Goal: Task Accomplishment & Management: Manage account settings

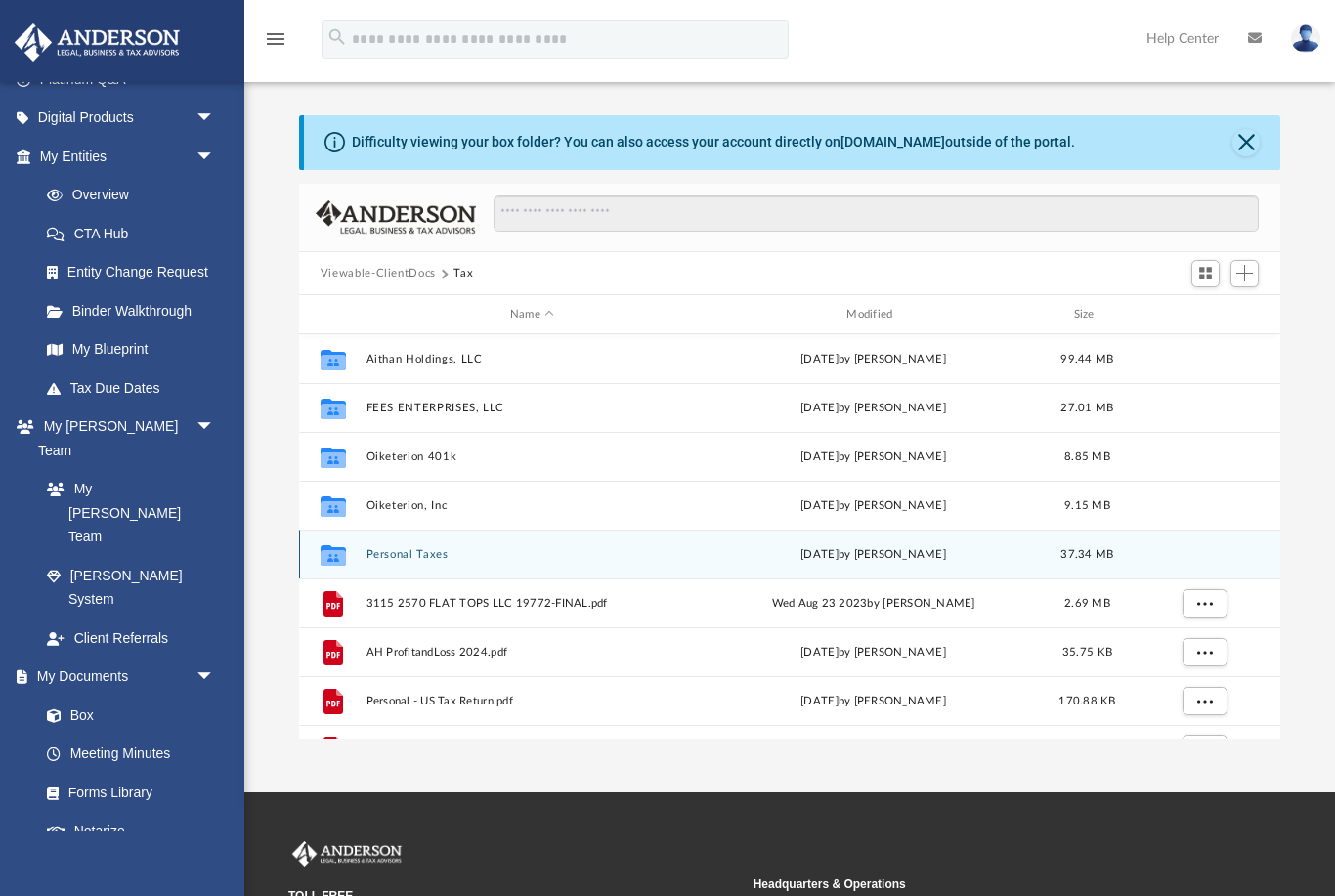
click at [388, 558] on button "Personal Taxes" at bounding box center [532, 555] width 333 height 13
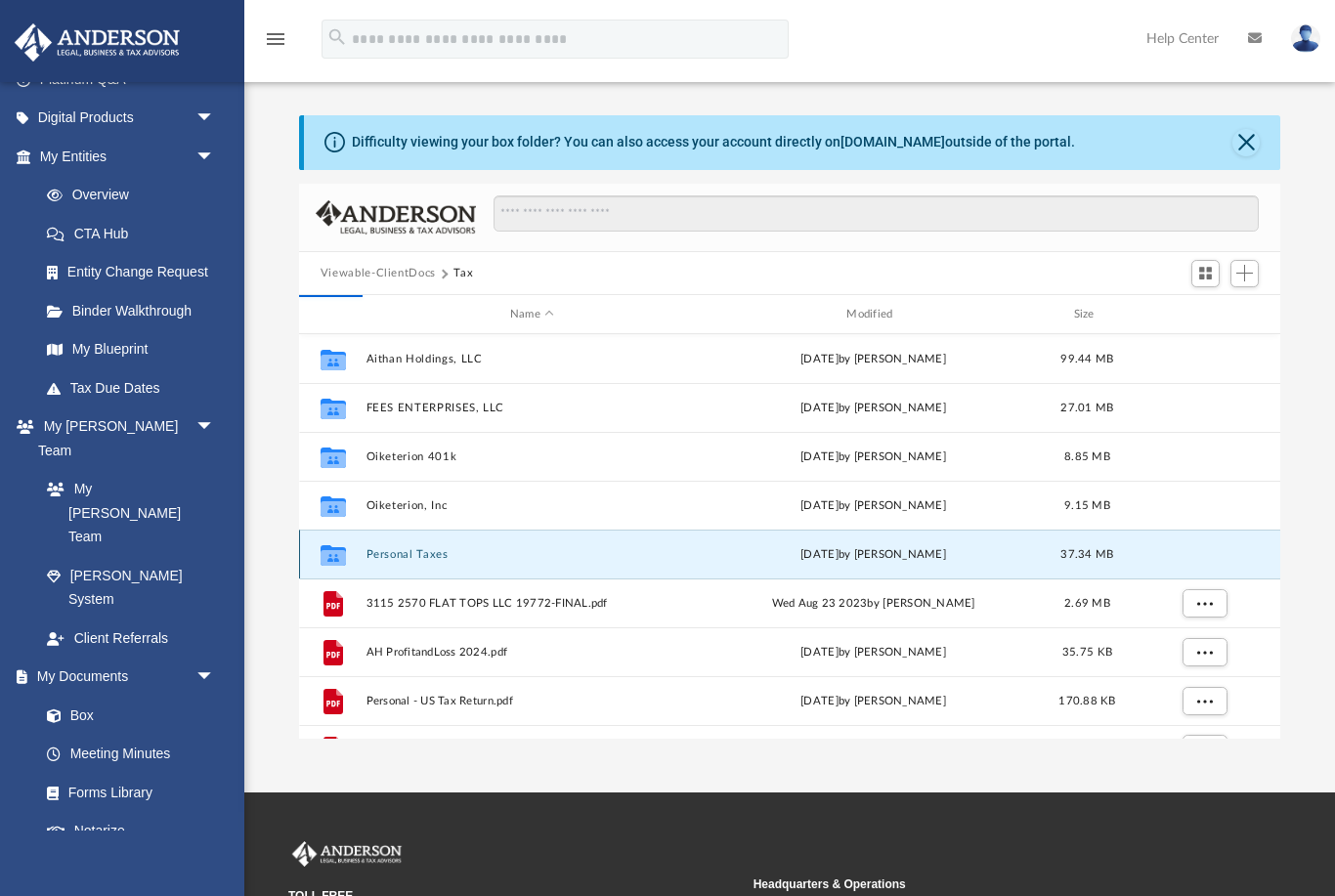
click at [355, 554] on div "Collaborated Folder" at bounding box center [333, 555] width 49 height 31
click at [376, 558] on button "Personal Taxes" at bounding box center [532, 555] width 333 height 13
click at [382, 563] on div "Collaborated Folder Personal Taxes [DATE] by [PERSON_NAME] 37.34 MB" at bounding box center [789, 554] width 982 height 49
click at [334, 555] on icon "grid" at bounding box center [334, 559] width 26 height 16
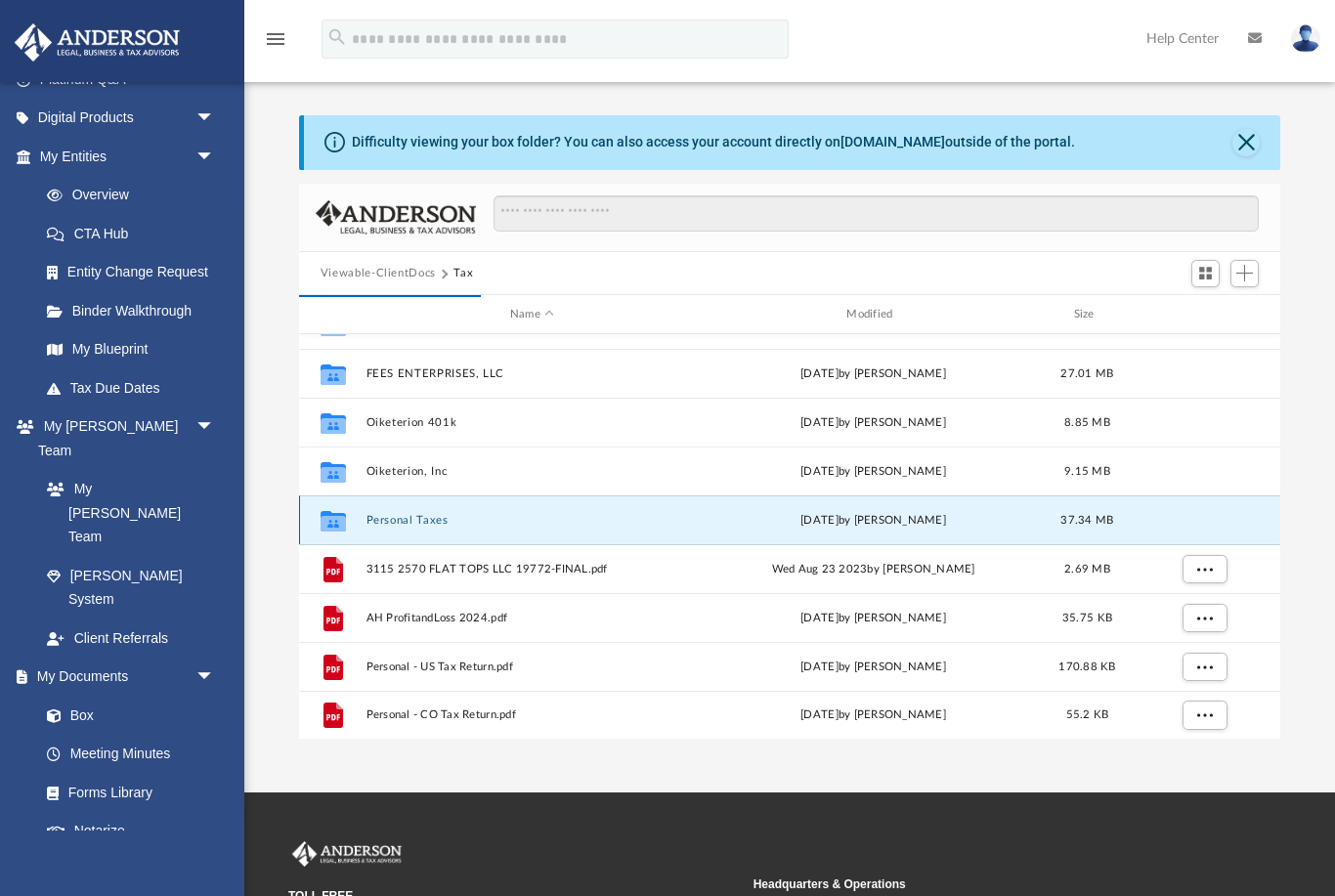
scroll to position [34, 0]
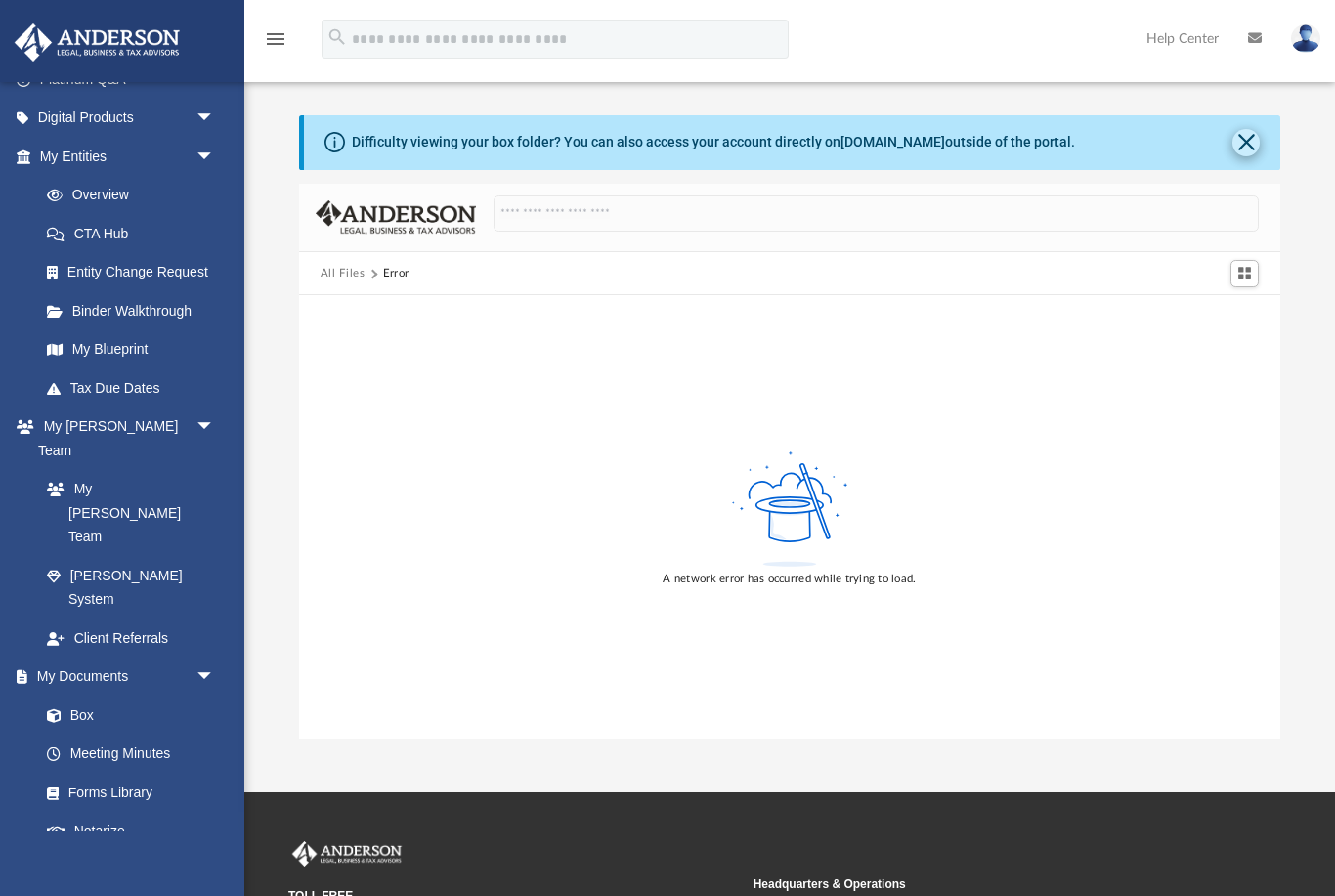
click at [1248, 138] on button "Close" at bounding box center [1245, 142] width 27 height 27
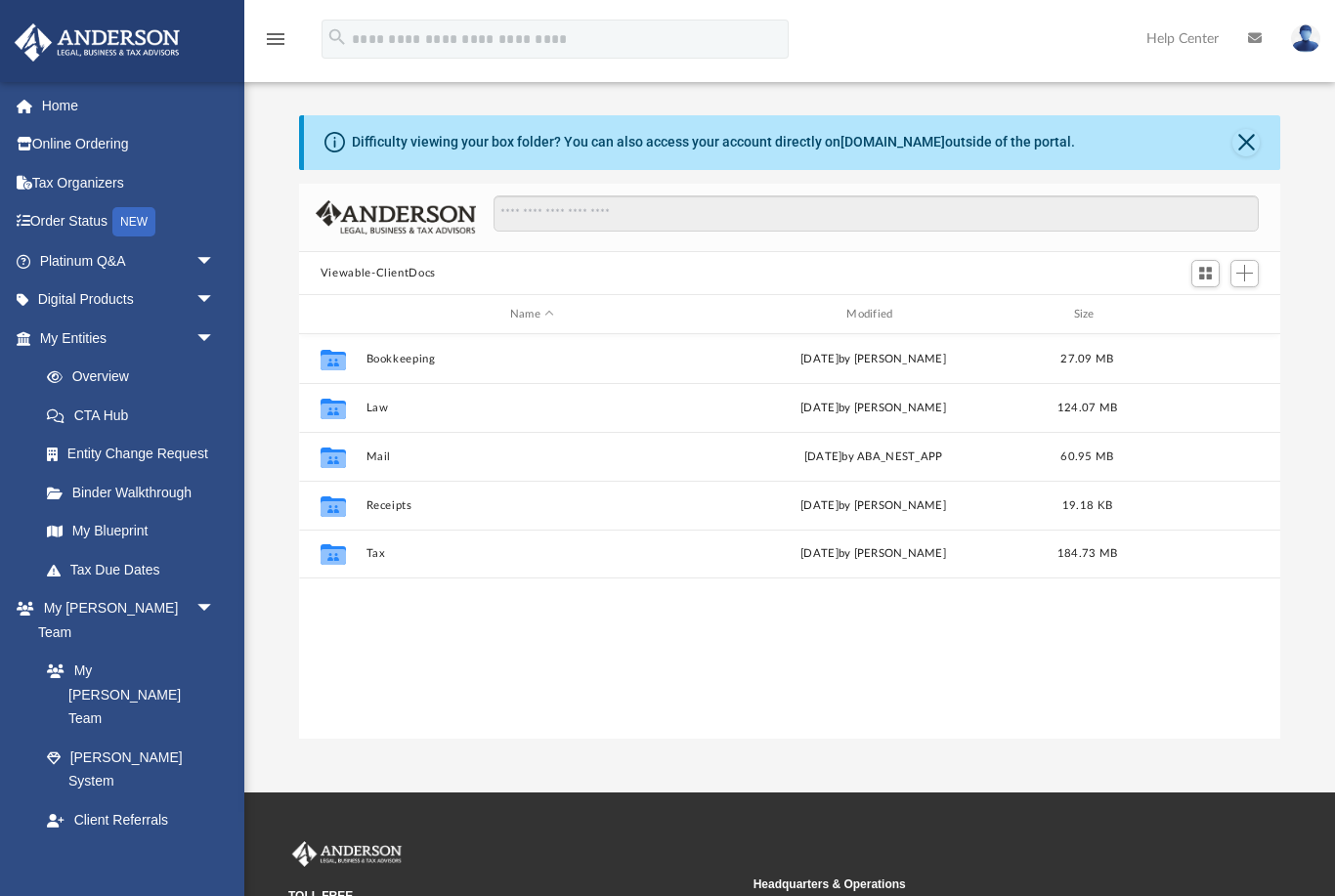
scroll to position [1, 1]
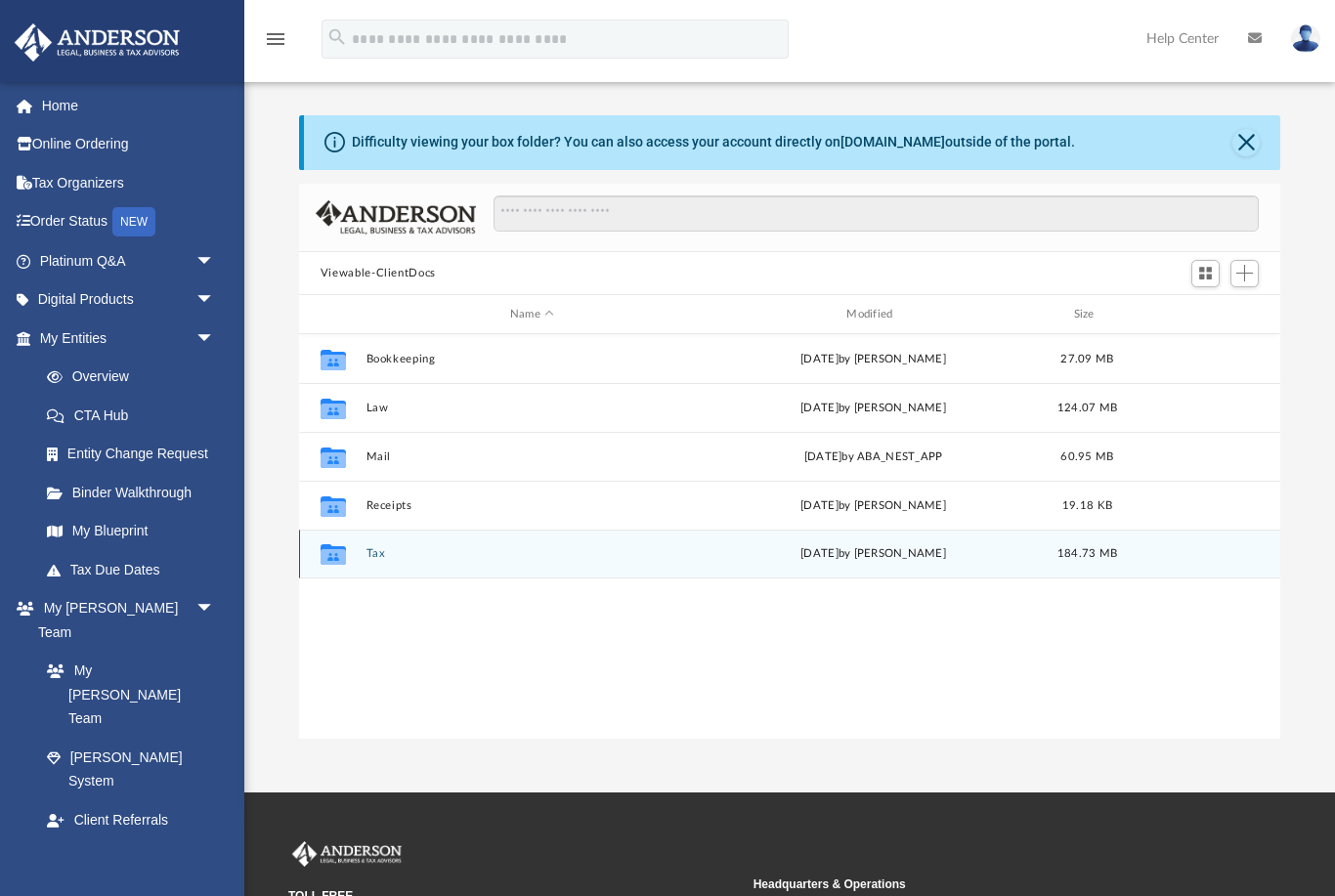
click at [375, 549] on button "Tax" at bounding box center [532, 555] width 333 height 13
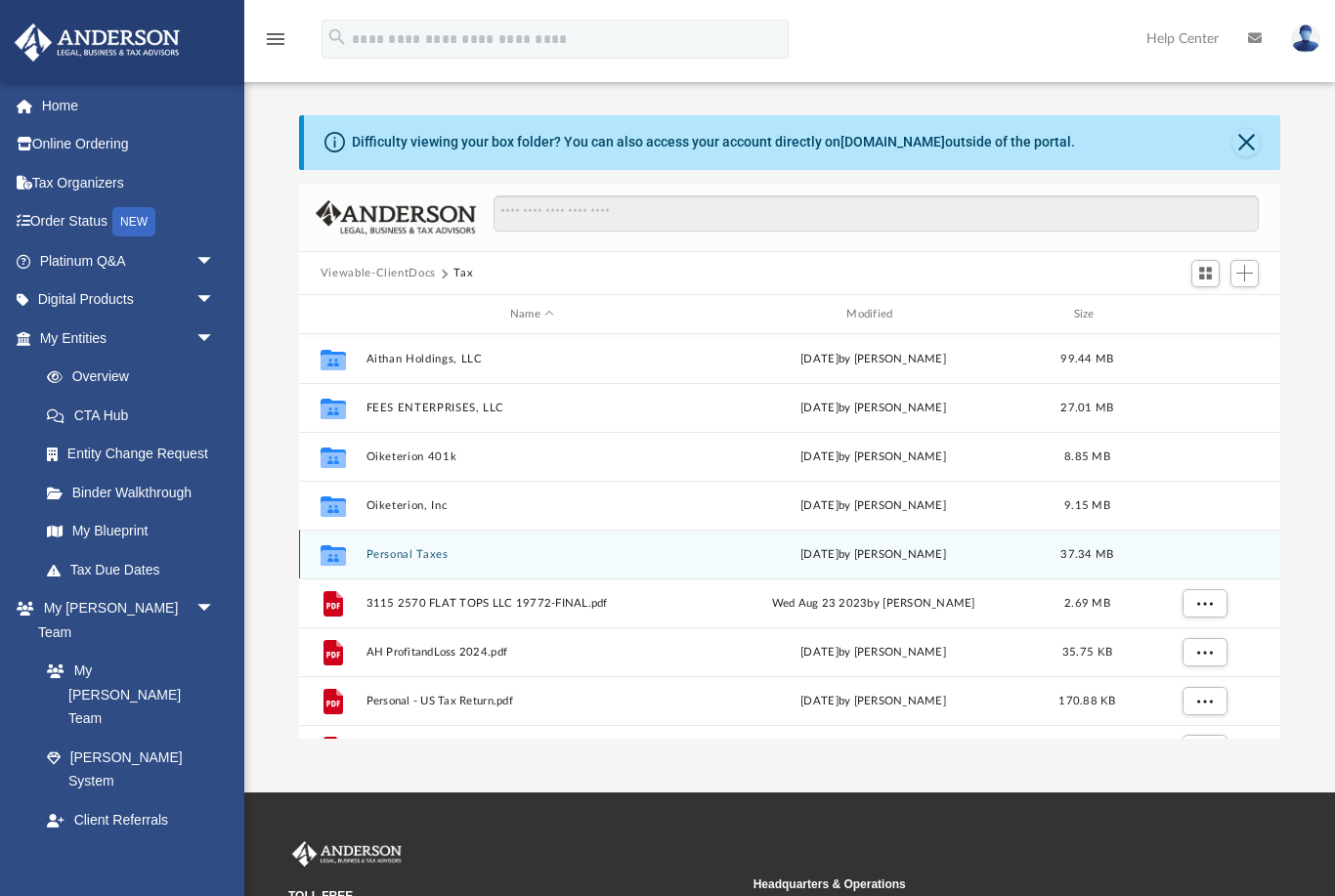
click at [386, 555] on button "Personal Taxes" at bounding box center [532, 555] width 333 height 13
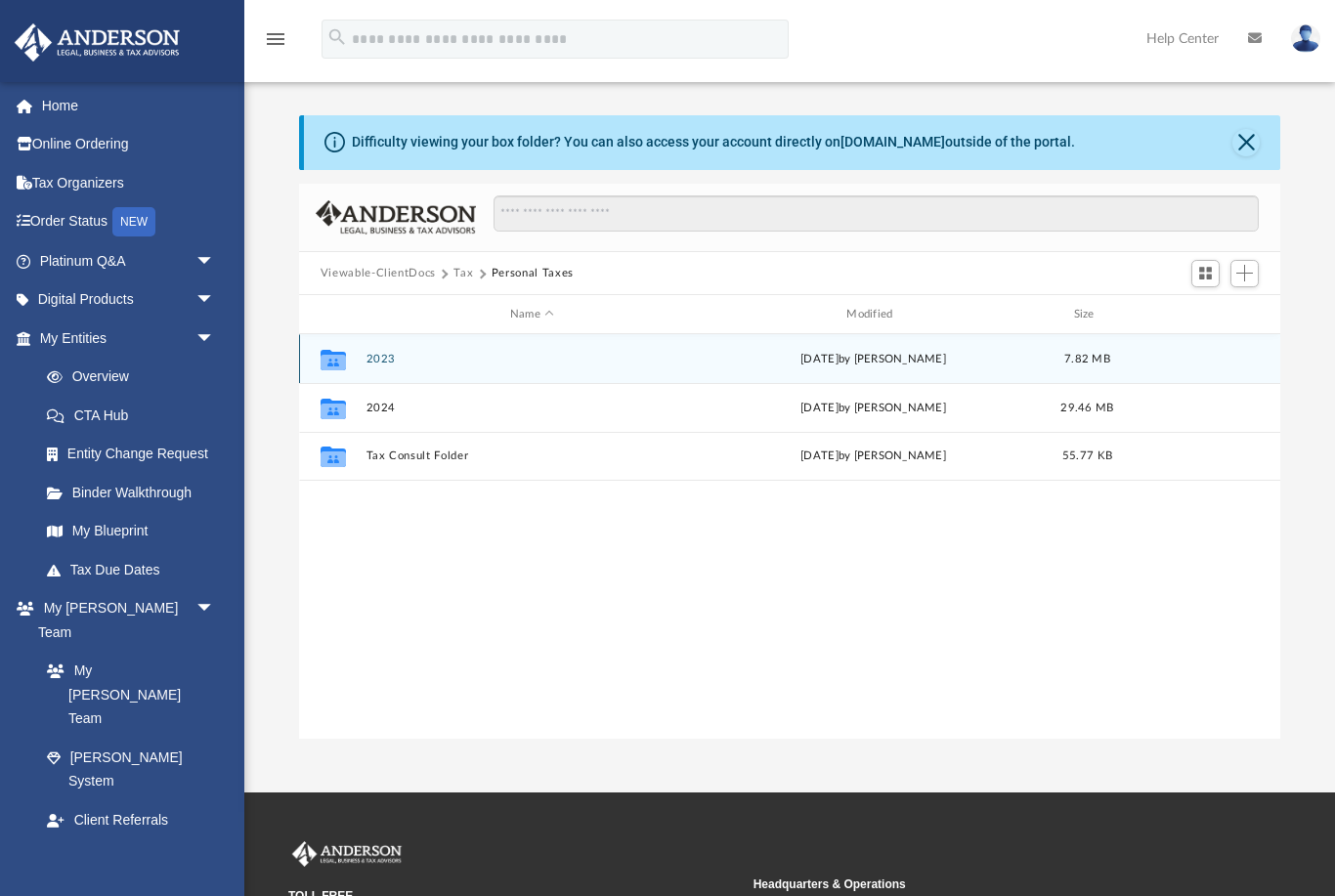
click at [381, 361] on button "2023" at bounding box center [532, 358] width 333 height 13
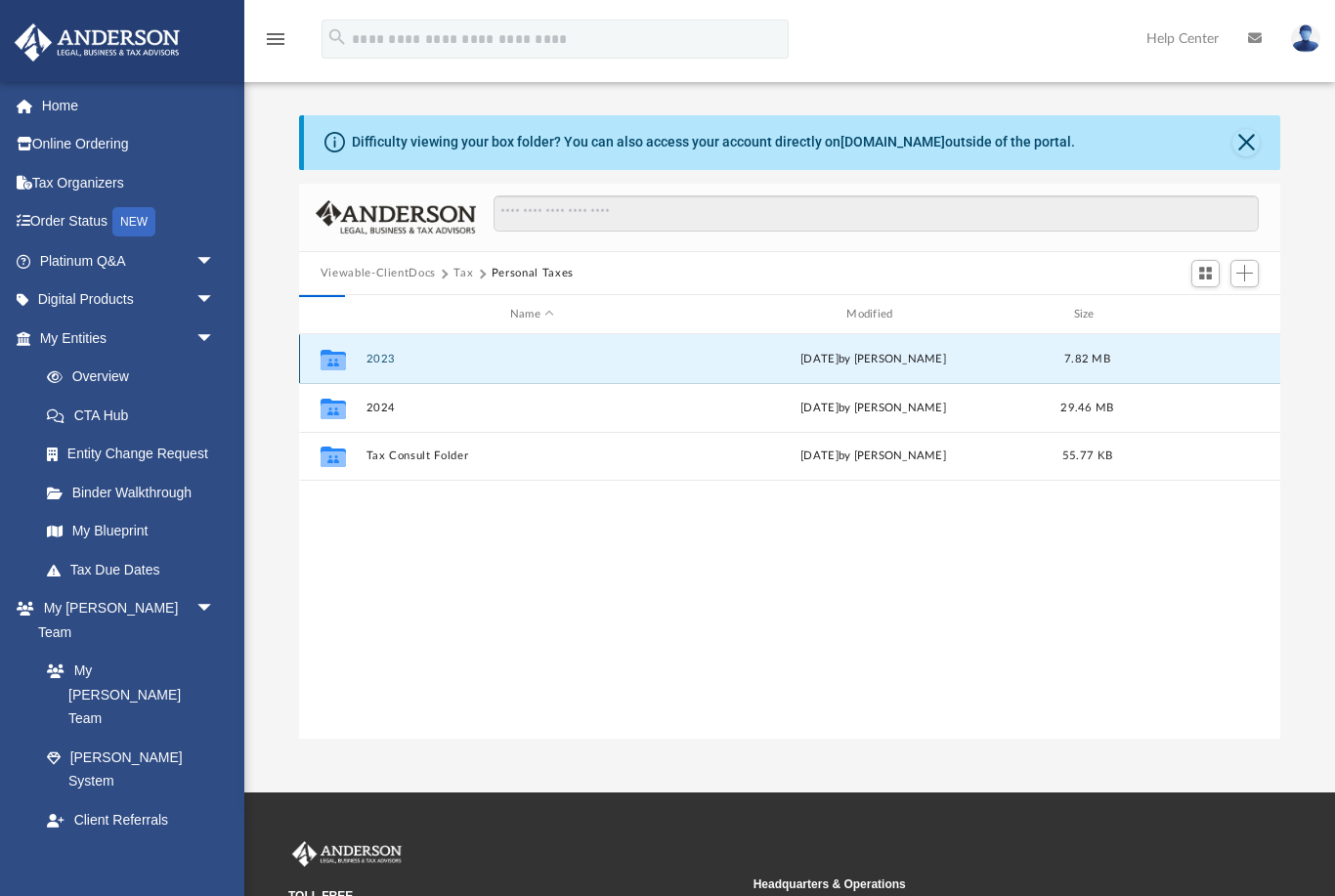
click at [376, 355] on button "2023" at bounding box center [532, 358] width 333 height 13
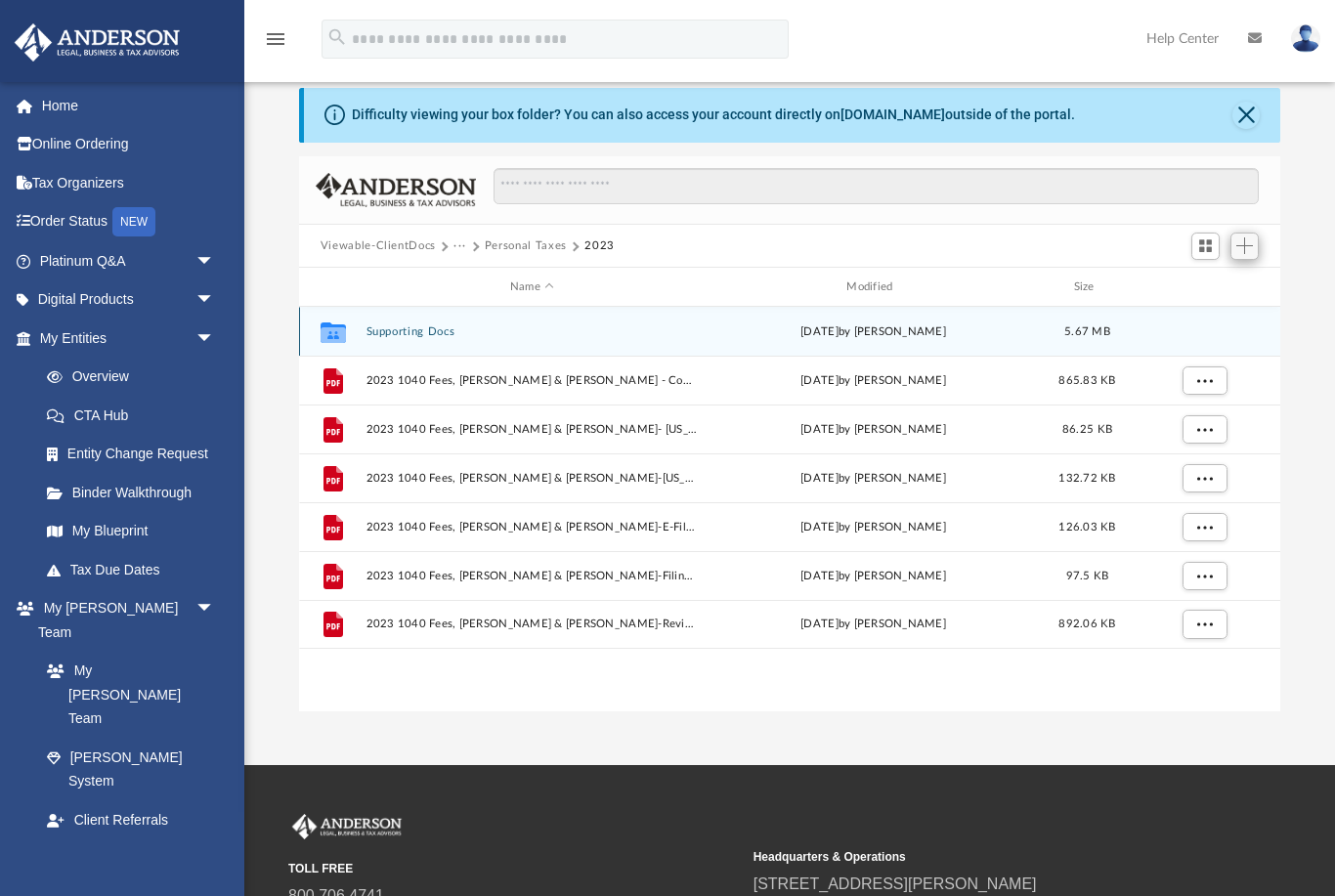
scroll to position [0, 0]
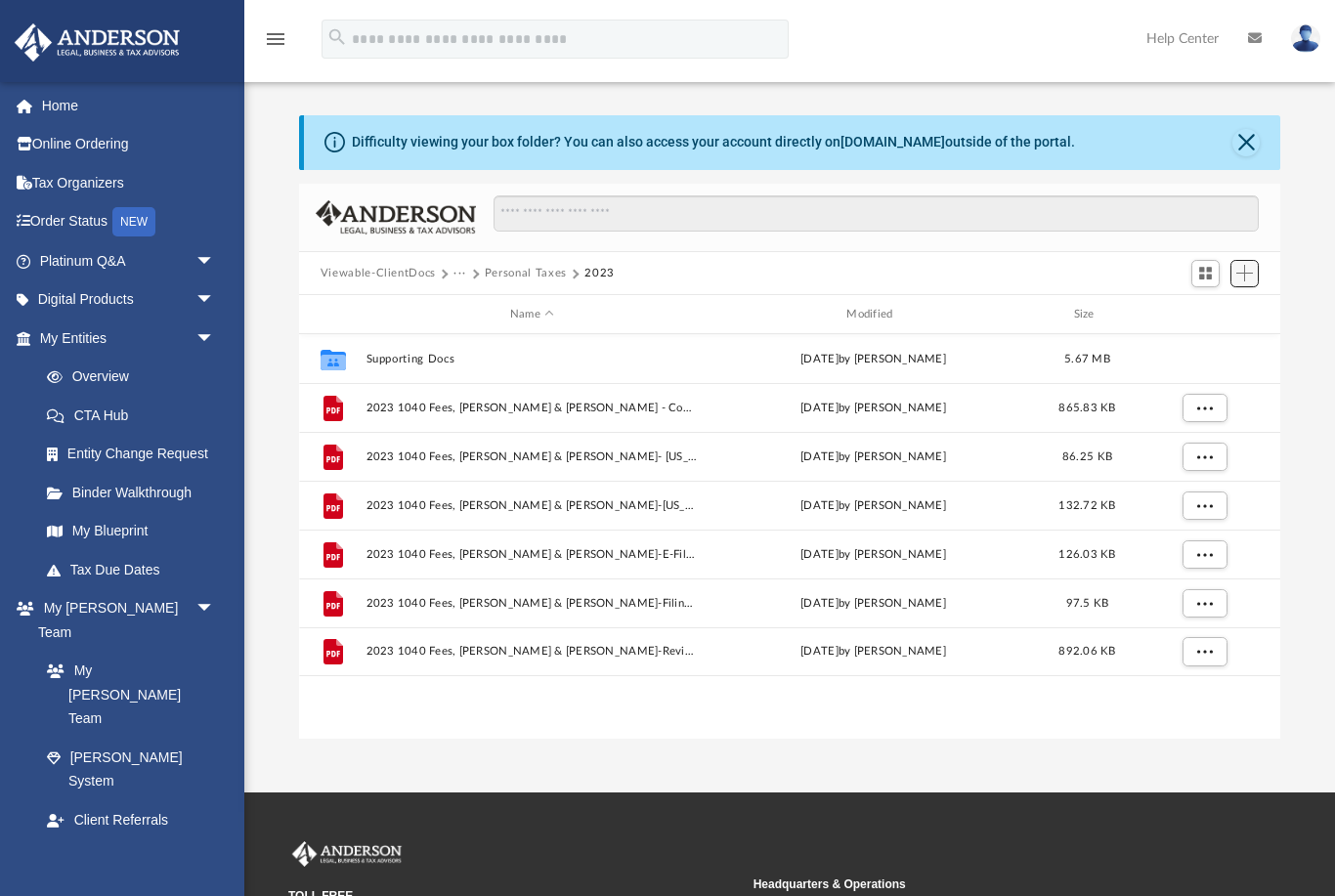
click at [1254, 269] on button "Add" at bounding box center [1244, 273] width 29 height 27
click at [1212, 312] on li "Upload" at bounding box center [1217, 312] width 63 height 21
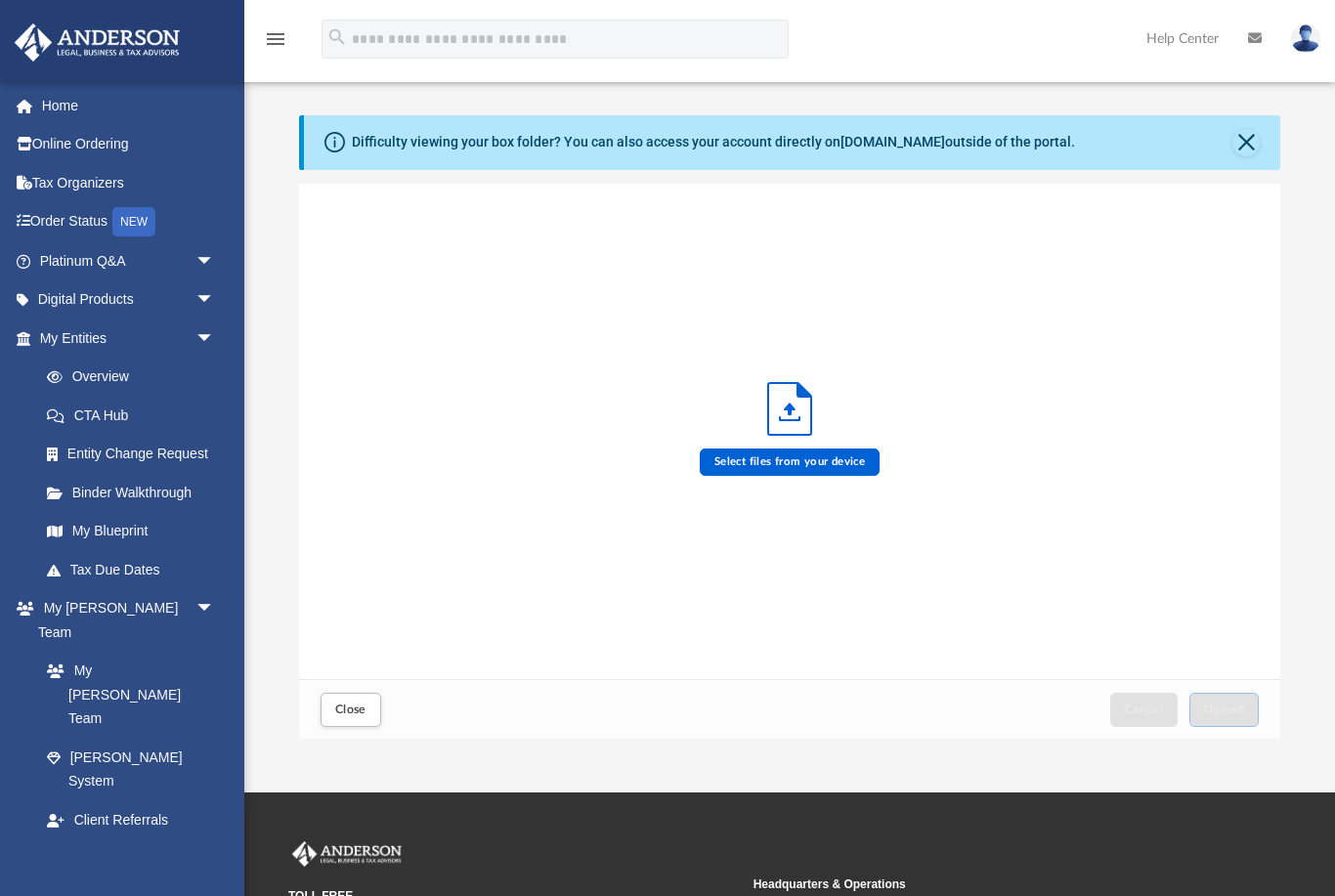
scroll to position [496, 983]
click at [831, 475] on label "Select files from your device" at bounding box center [790, 462] width 181 height 27
click at [0, 0] on input "Select files from your device" at bounding box center [0, 0] width 0 height 0
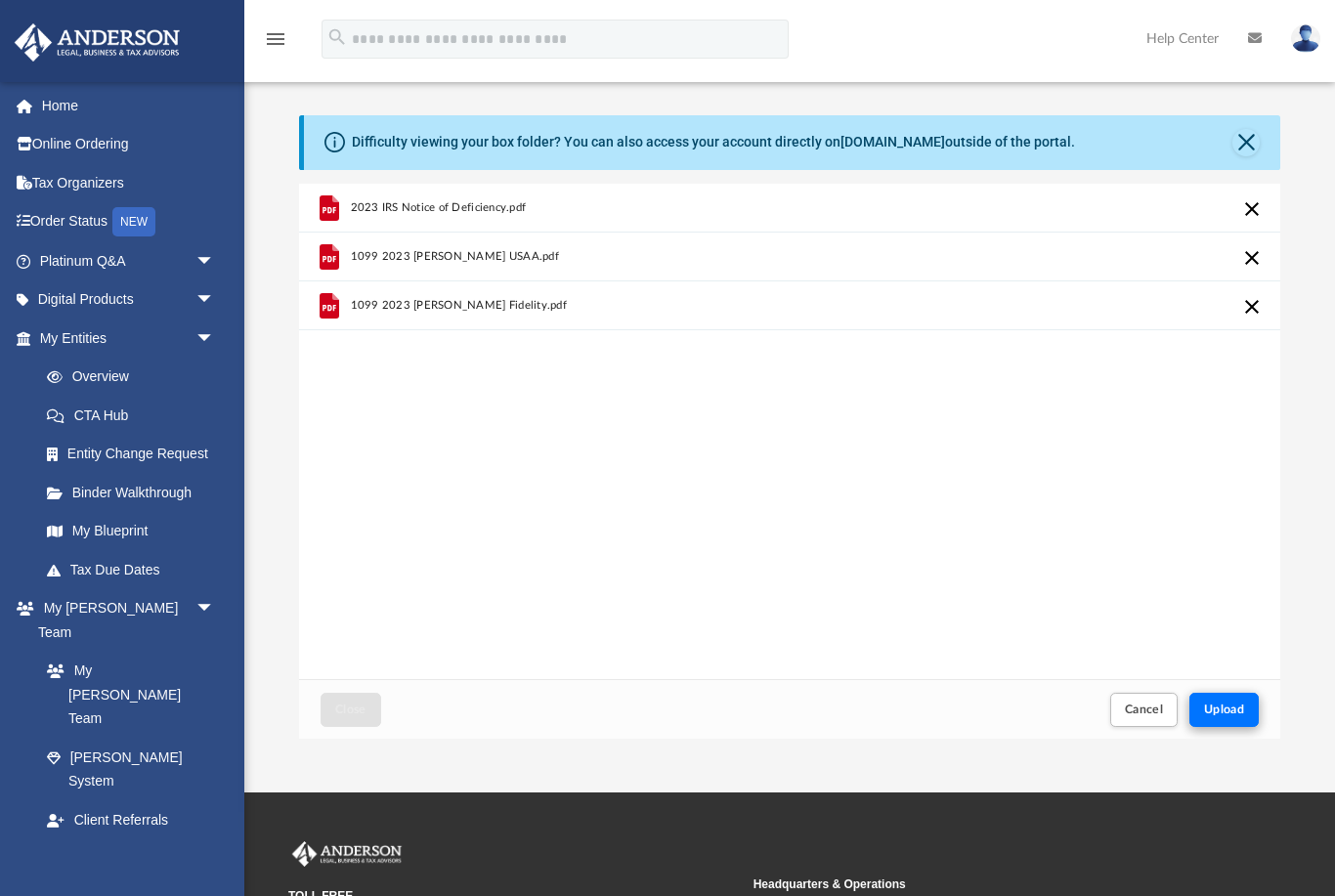
click at [1232, 709] on span "Upload" at bounding box center [1224, 710] width 41 height 12
click at [1263, 135] on div "Difficulty viewing your box folder? You can also access your account directly o…" at bounding box center [791, 142] width 977 height 55
click at [1240, 138] on button "Close" at bounding box center [1245, 142] width 27 height 27
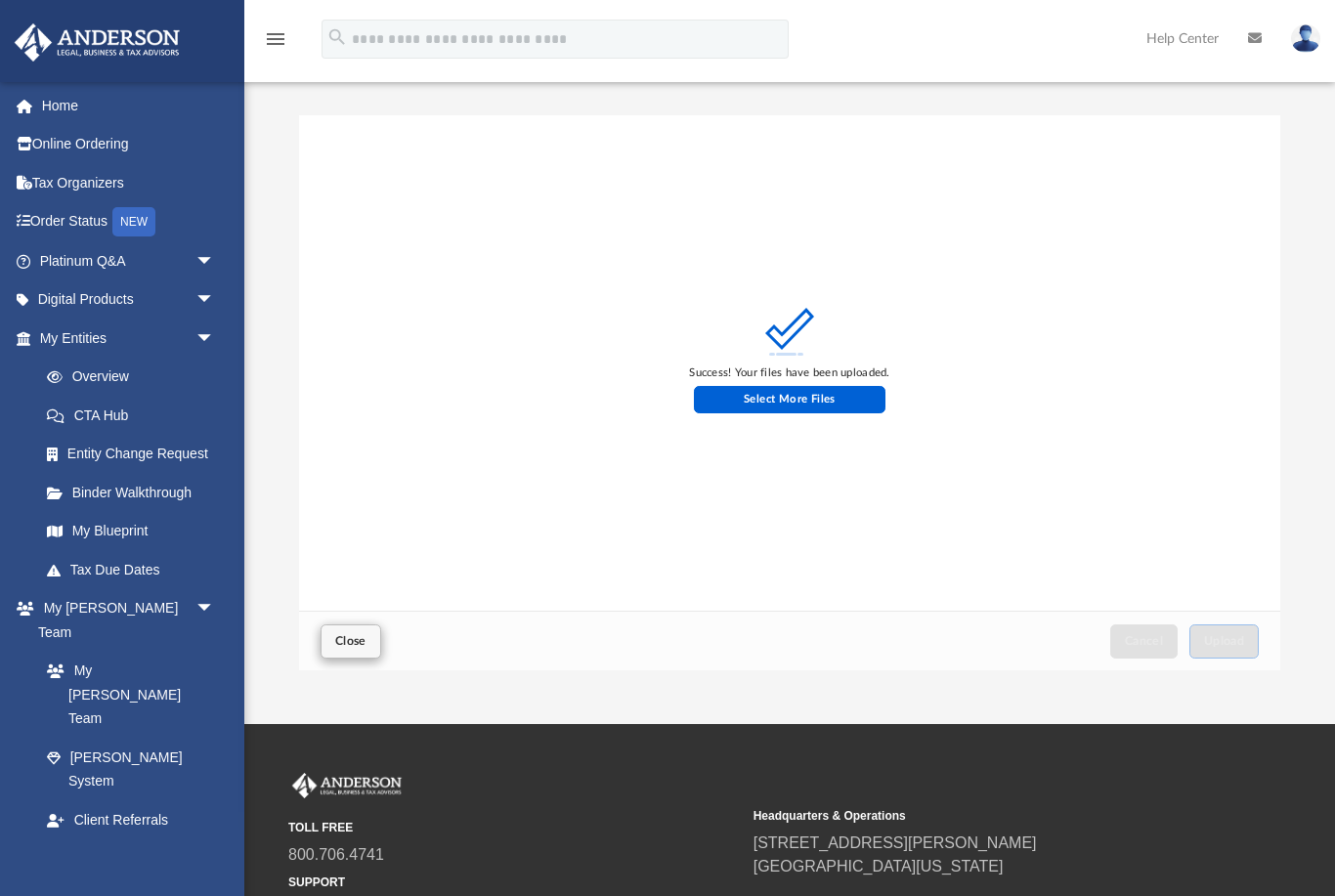
click at [356, 639] on span "Close" at bounding box center [350, 641] width 31 height 12
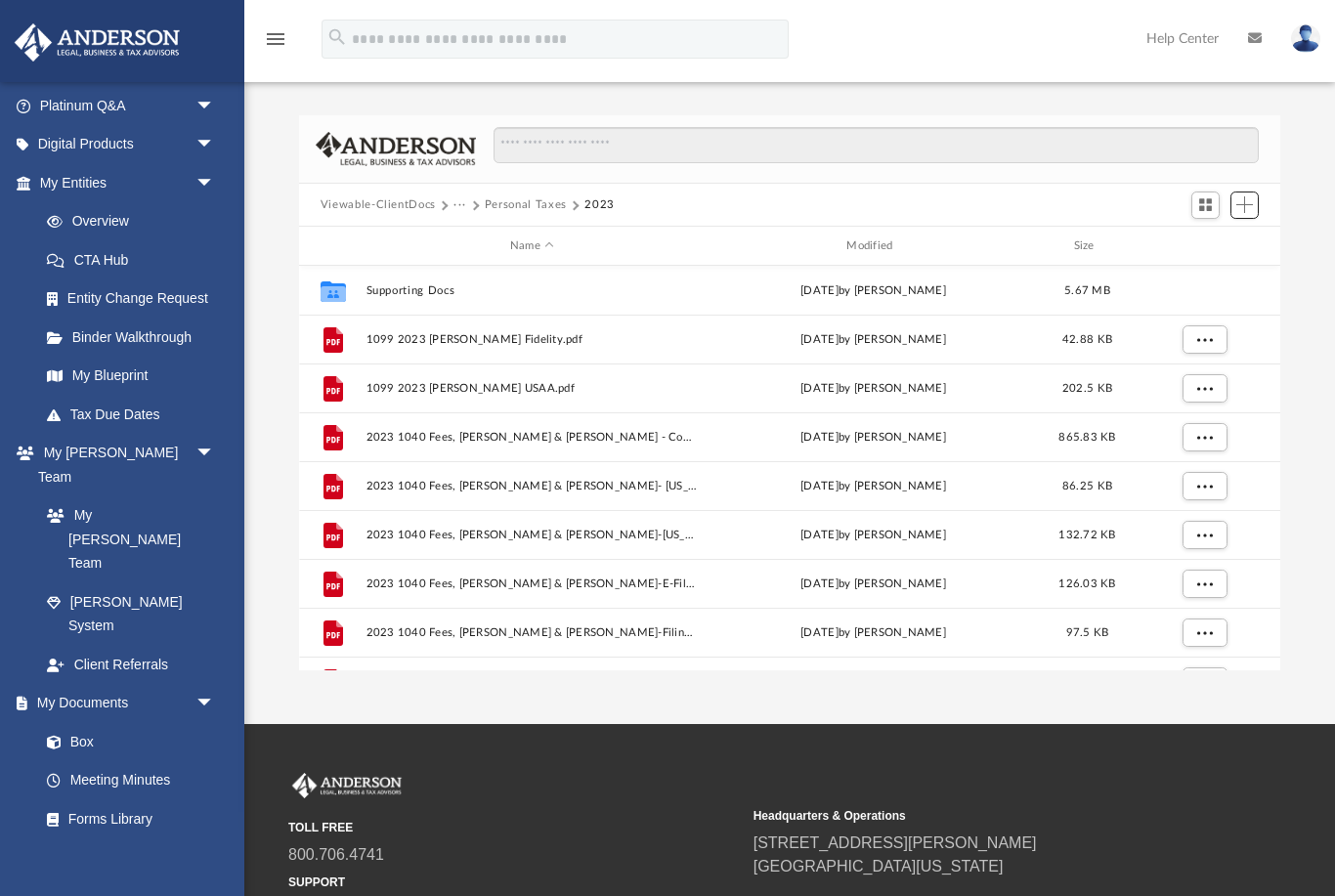
scroll to position [154, 0]
click at [84, 724] on link "Box" at bounding box center [135, 743] width 217 height 39
click at [504, 209] on button "Personal Taxes" at bounding box center [526, 205] width 82 height 18
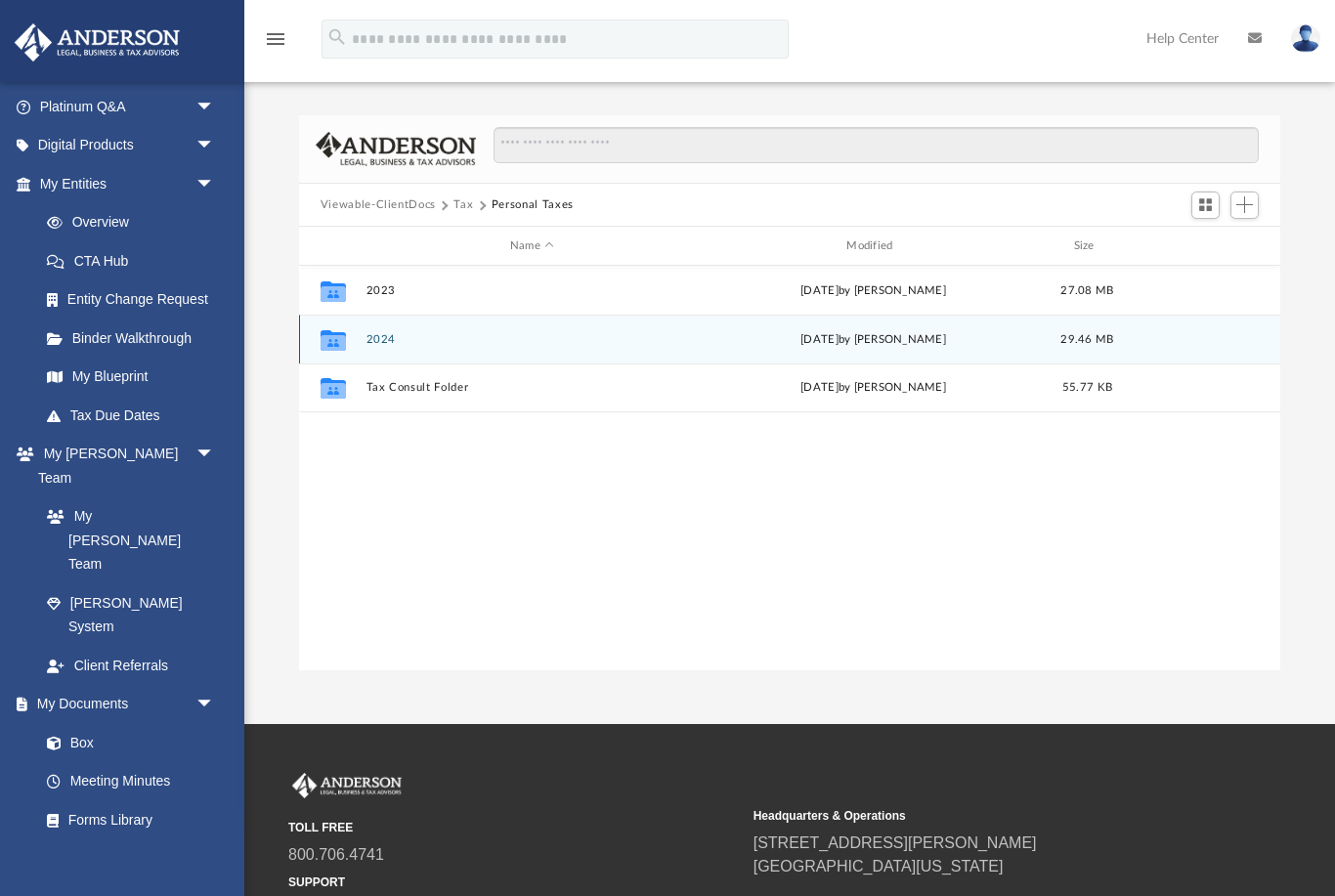
click at [379, 345] on button "2024" at bounding box center [532, 339] width 333 height 13
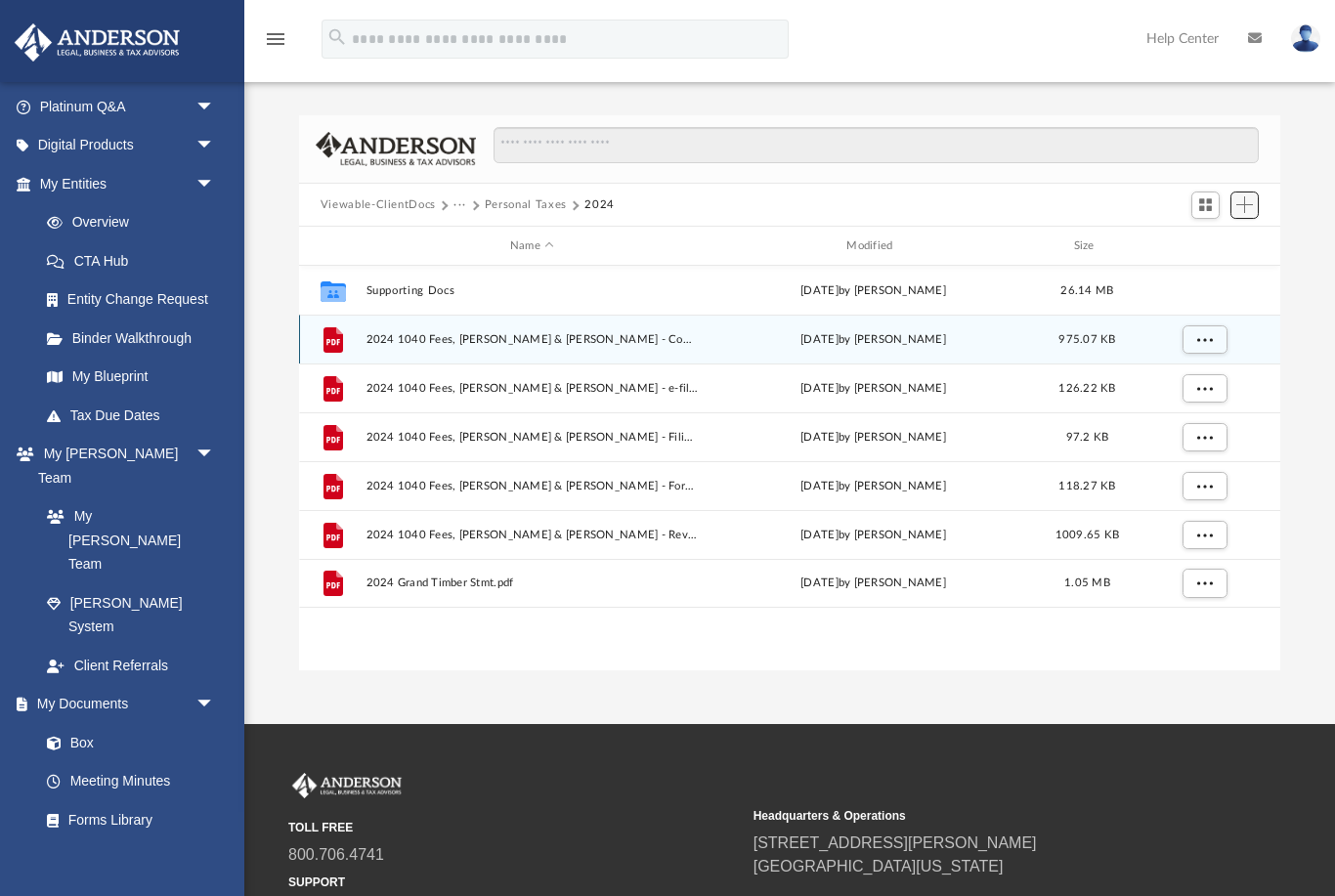
click at [1247, 203] on span "Add" at bounding box center [1244, 204] width 17 height 17
click at [1209, 250] on li "Upload" at bounding box center [1217, 244] width 63 height 21
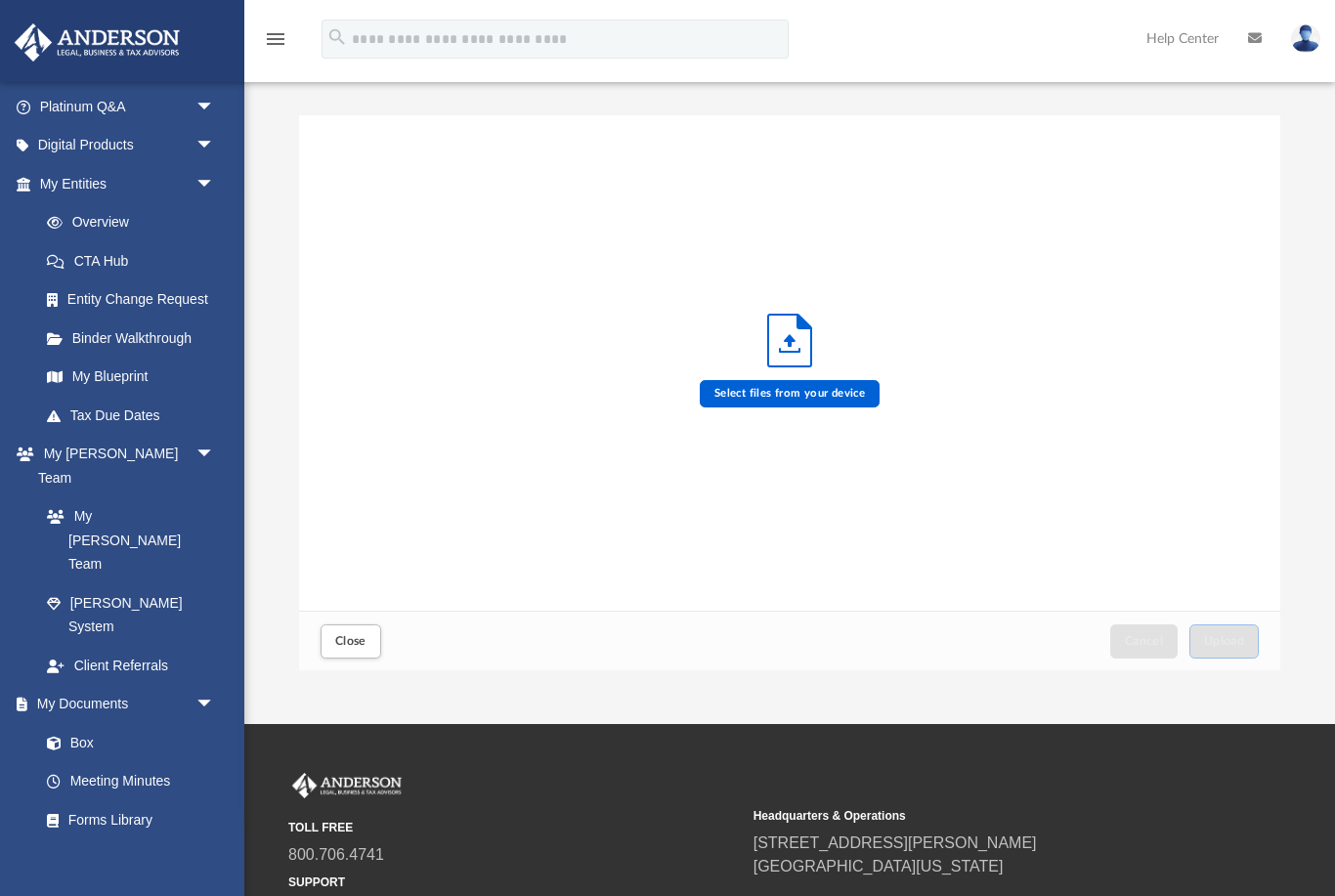
scroll to position [496, 983]
click at [754, 404] on label "Select files from your device" at bounding box center [790, 393] width 181 height 27
click at [0, 0] on input "Select files from your device" at bounding box center [0, 0] width 0 height 0
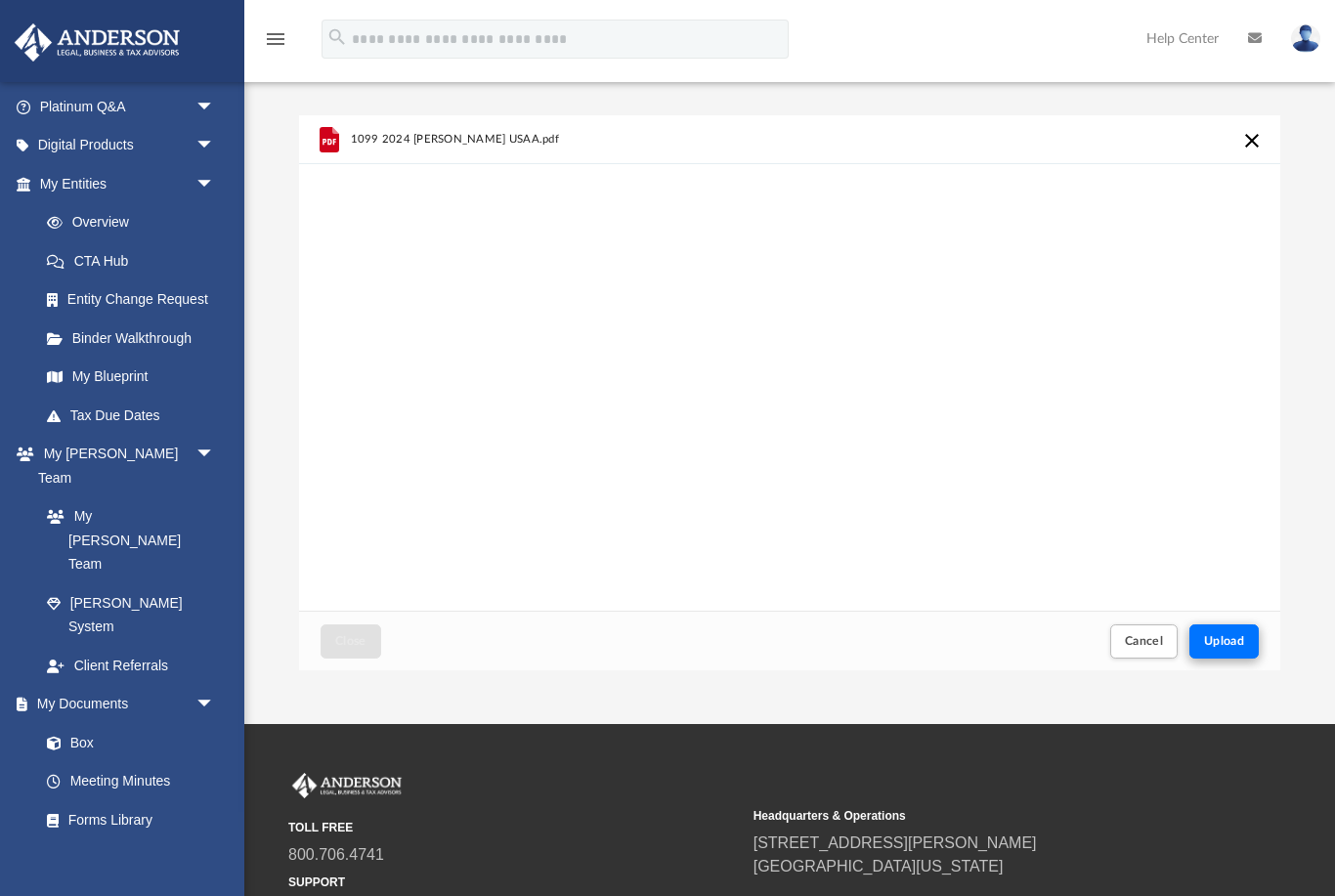
click at [1245, 642] on button "Upload" at bounding box center [1224, 641] width 71 height 34
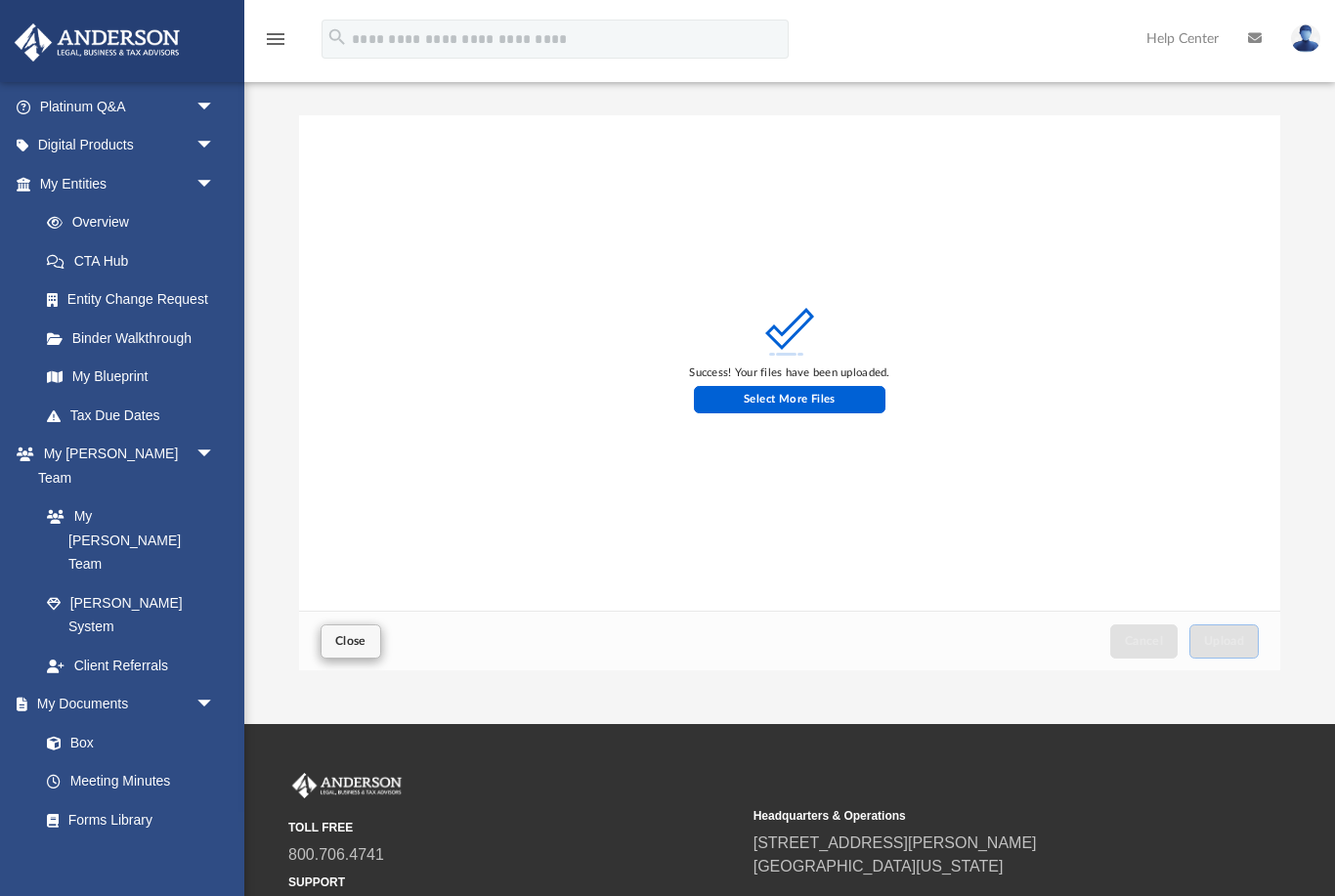
click at [354, 639] on span "Close" at bounding box center [350, 641] width 31 height 12
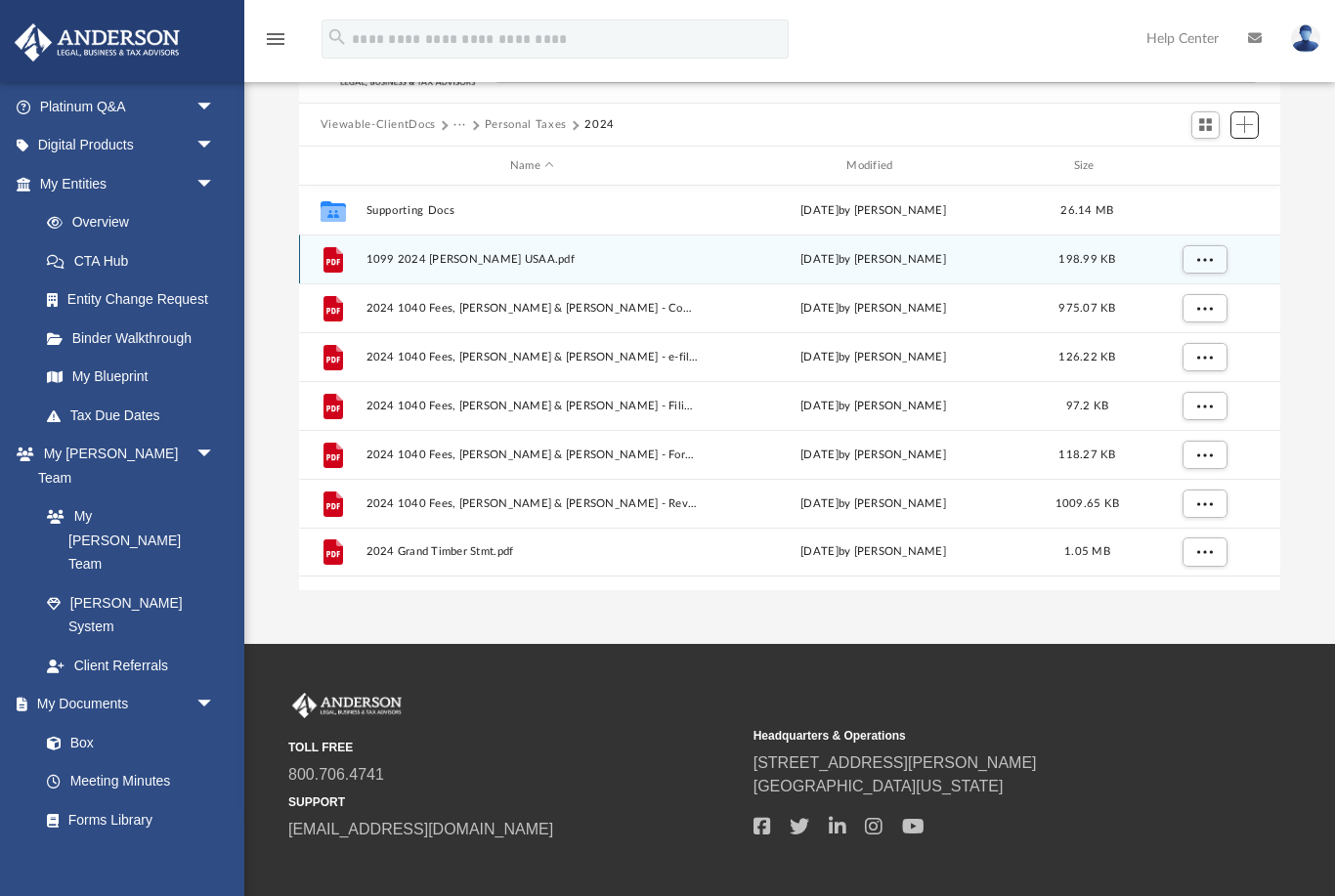
scroll to position [0, 0]
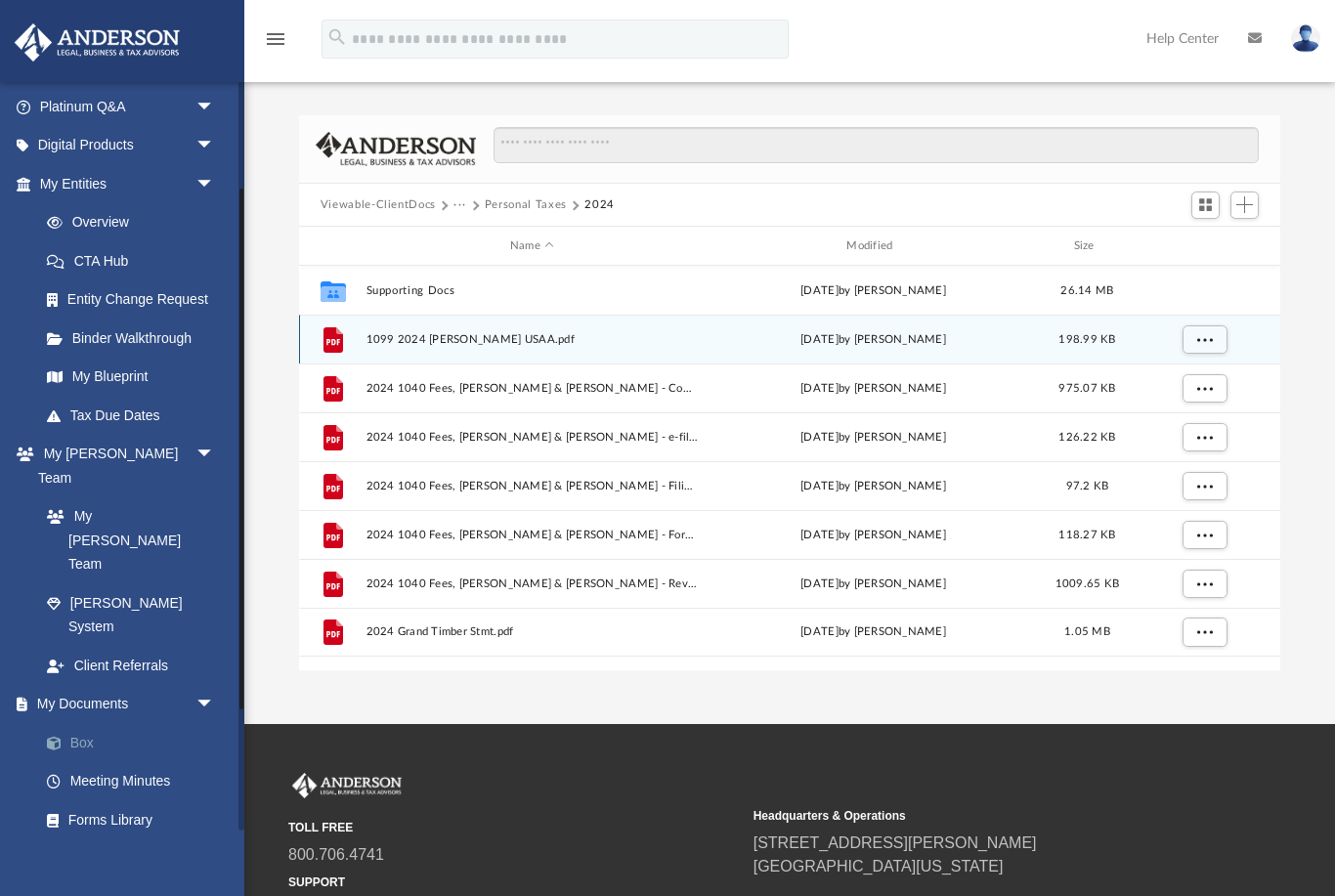
click at [84, 724] on link "Box" at bounding box center [135, 743] width 217 height 39
click at [81, 724] on link "Box" at bounding box center [135, 743] width 217 height 39
